Goal: Task Accomplishment & Management: Complete application form

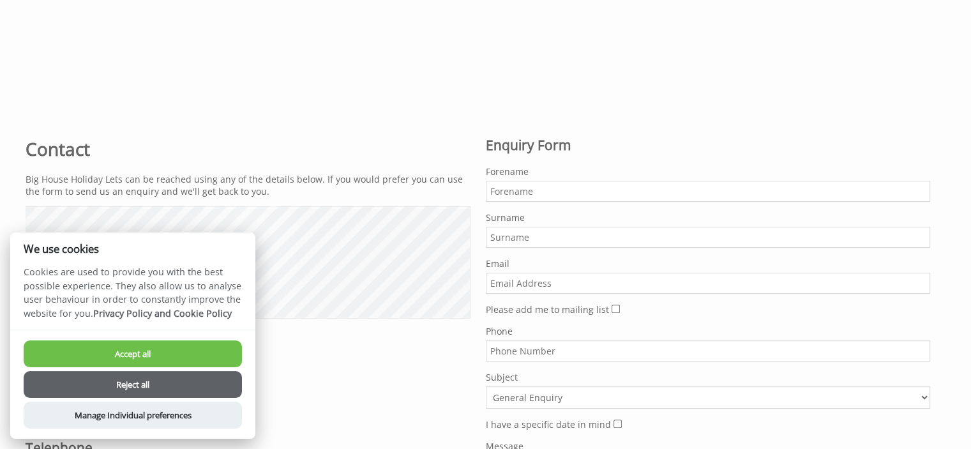
scroll to position [480, 0]
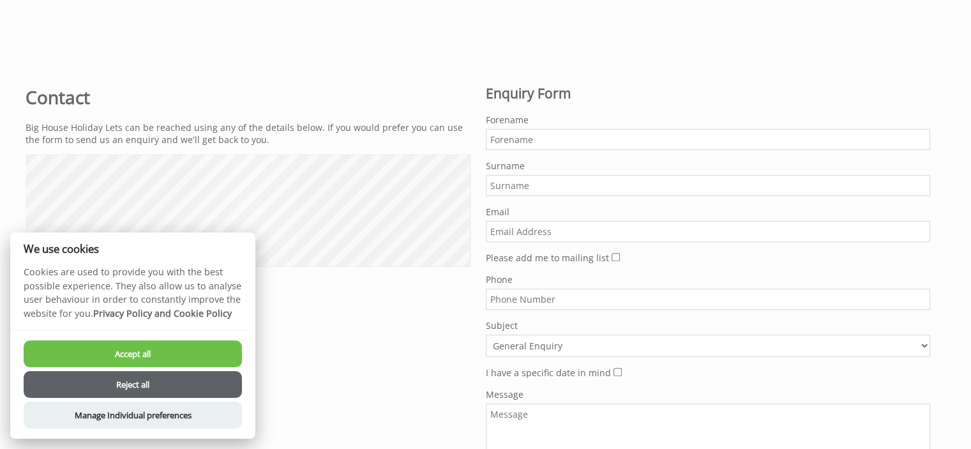
drag, startPoint x: 531, startPoint y: 157, endPoint x: 549, endPoint y: 139, distance: 25.7
click at [531, 156] on form "Do not fill in this field Forename Surname Email Please add me to mailing list …" at bounding box center [708, 320] width 445 height 413
drag, startPoint x: 549, startPoint y: 139, endPoint x: 560, endPoint y: 140, distance: 10.9
click at [549, 139] on input "Forename" at bounding box center [708, 139] width 445 height 21
type input "Simmy"
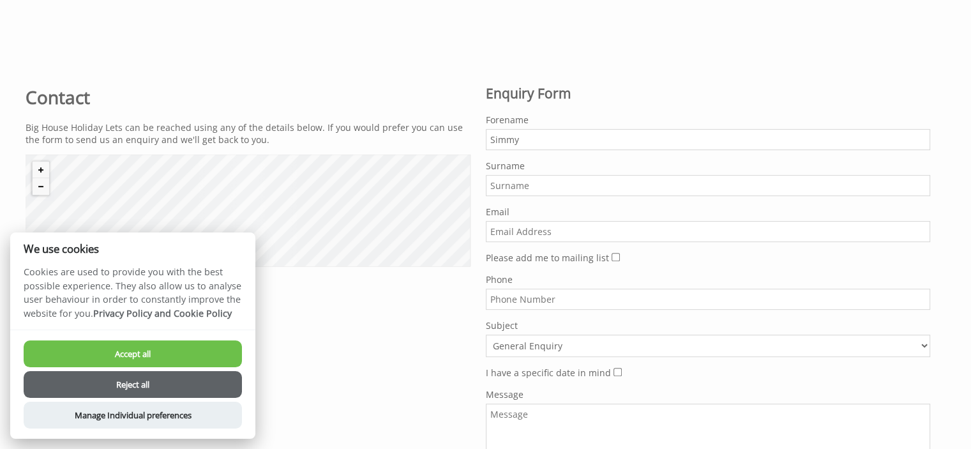
type input "Gomez"
type input "gomezsimmyr@gmail.com"
type input "09830152514"
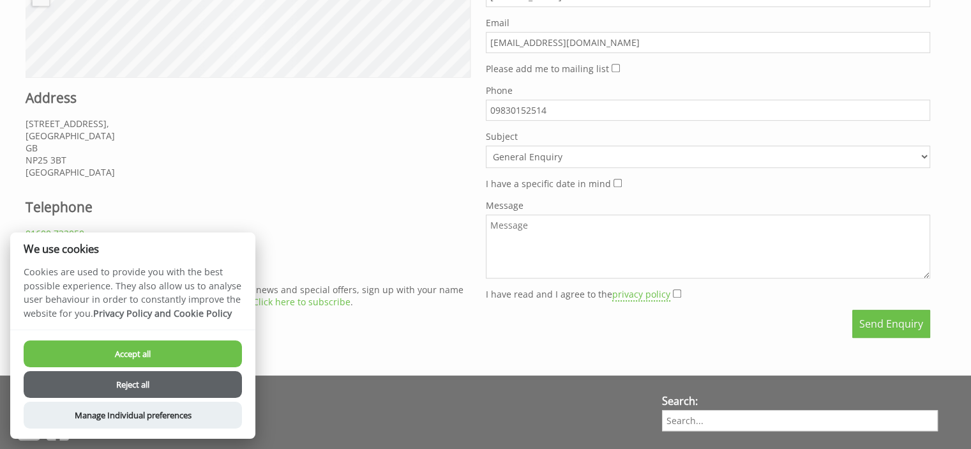
scroll to position [672, 0]
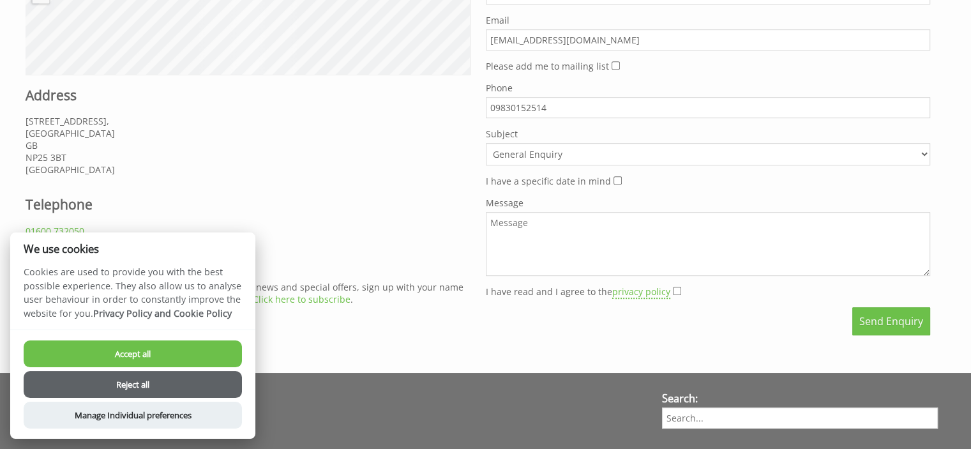
click at [554, 224] on textarea "Message" at bounding box center [708, 244] width 445 height 64
paste textarea "Hey there, Hope you and your business are doing well. We've all been through so…"
type textarea "Hey there, Hope you and your business are doing well. We've all been through so…"
click at [674, 288] on input "I have read and I agree to the privacy policy" at bounding box center [677, 291] width 8 height 8
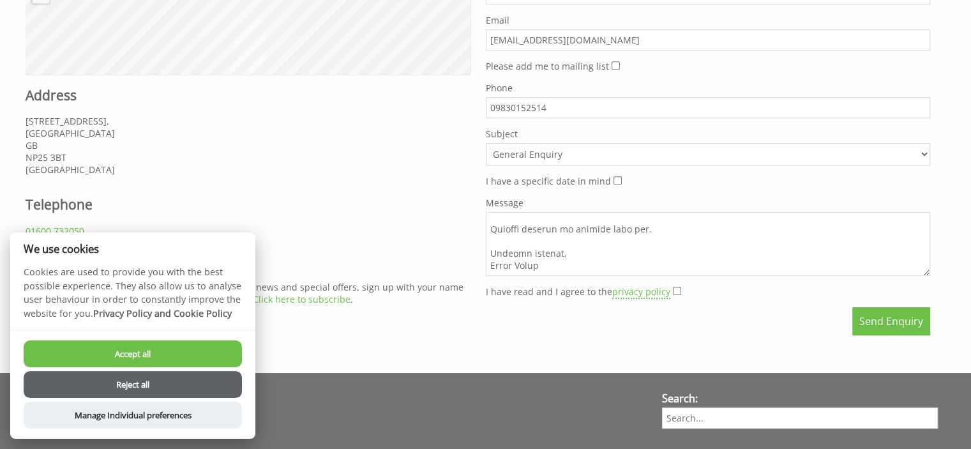
checkbox input "true"
click at [614, 183] on input "I have a specific date in mind" at bounding box center [618, 180] width 8 height 8
checkbox input "true"
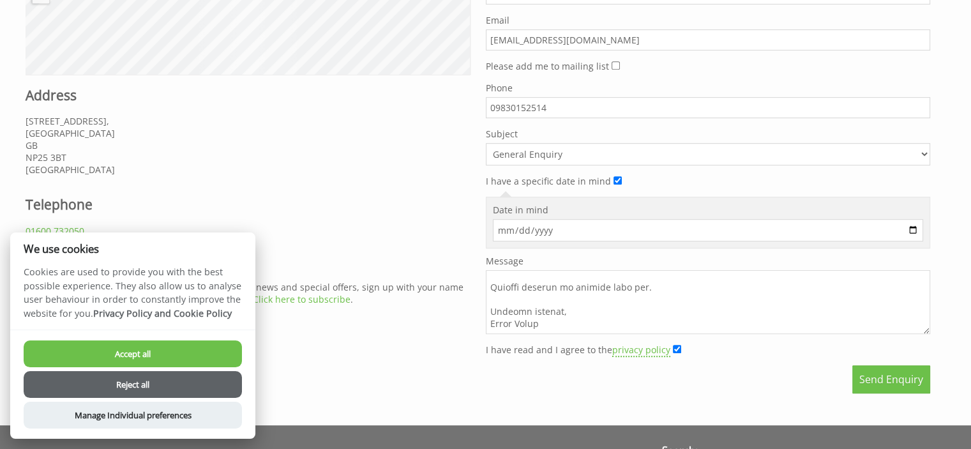
click at [914, 228] on input "Date in mind" at bounding box center [708, 230] width 431 height 22
type input "2025-10-12"
click at [881, 388] on button "Send Enquiry" at bounding box center [892, 379] width 78 height 28
click at [886, 384] on button "Send Enquiry" at bounding box center [892, 379] width 78 height 28
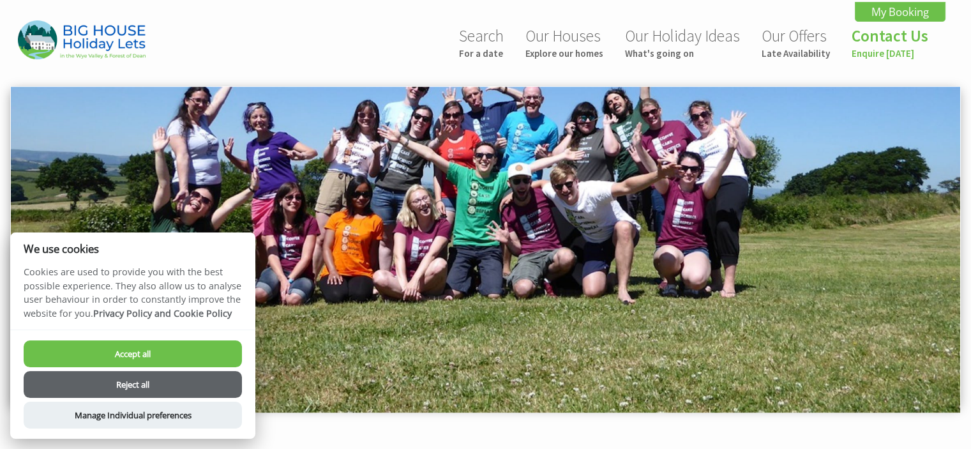
scroll to position [353, 0]
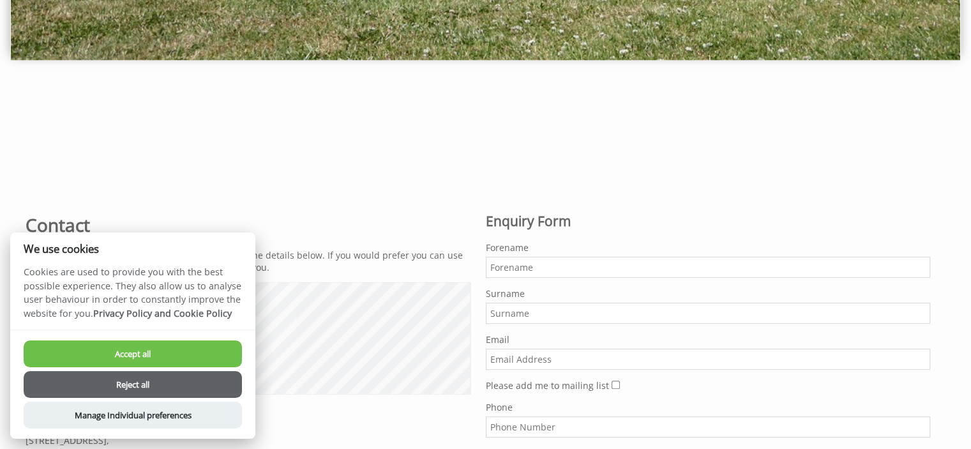
click at [88, 360] on button "Accept all" at bounding box center [133, 353] width 218 height 27
